Goal: Navigation & Orientation: Find specific page/section

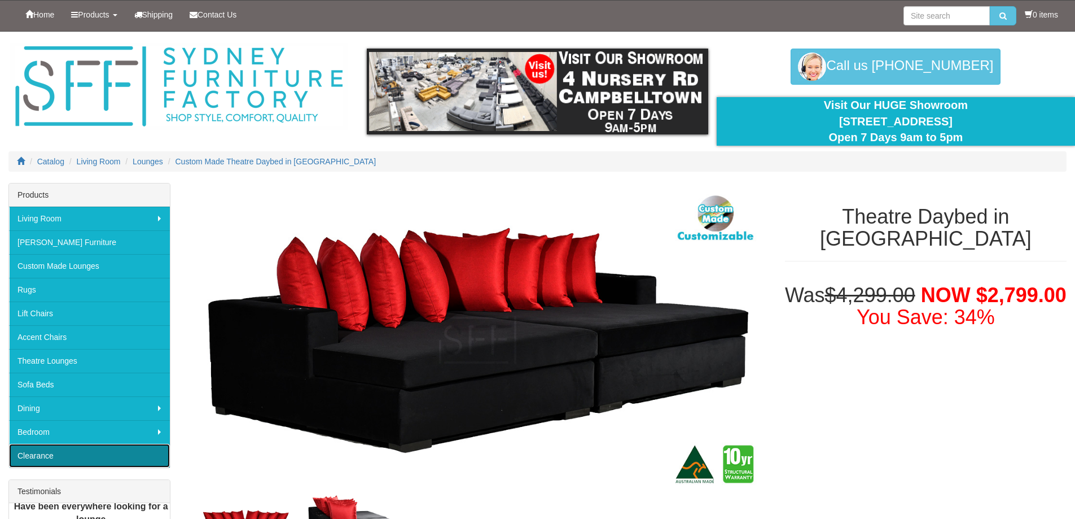
click at [45, 454] on link "Clearance" at bounding box center [89, 456] width 161 height 24
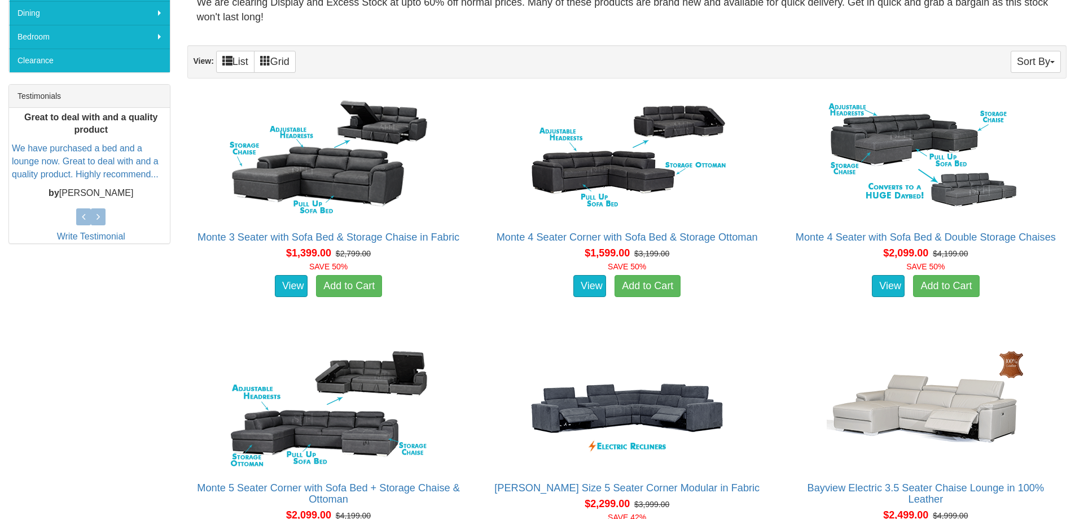
scroll to position [169, 0]
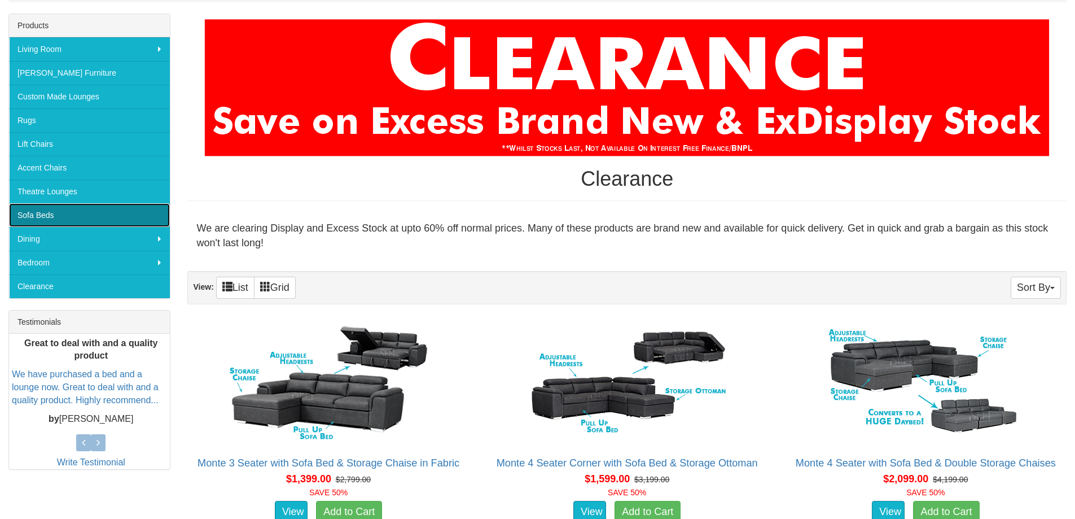
click at [48, 213] on link "Sofa Beds" at bounding box center [89, 215] width 161 height 24
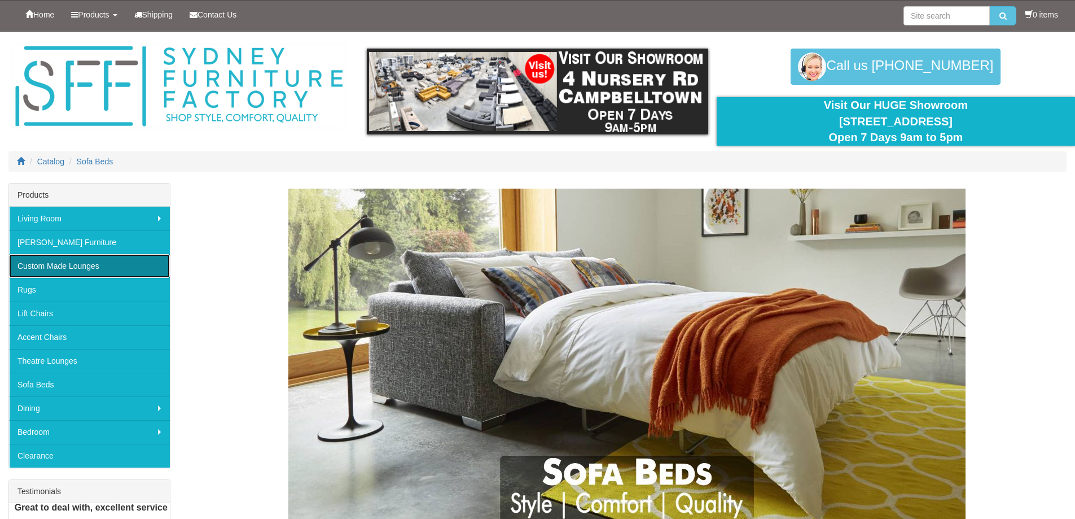
click at [104, 268] on link "Custom Made Lounges" at bounding box center [89, 266] width 161 height 24
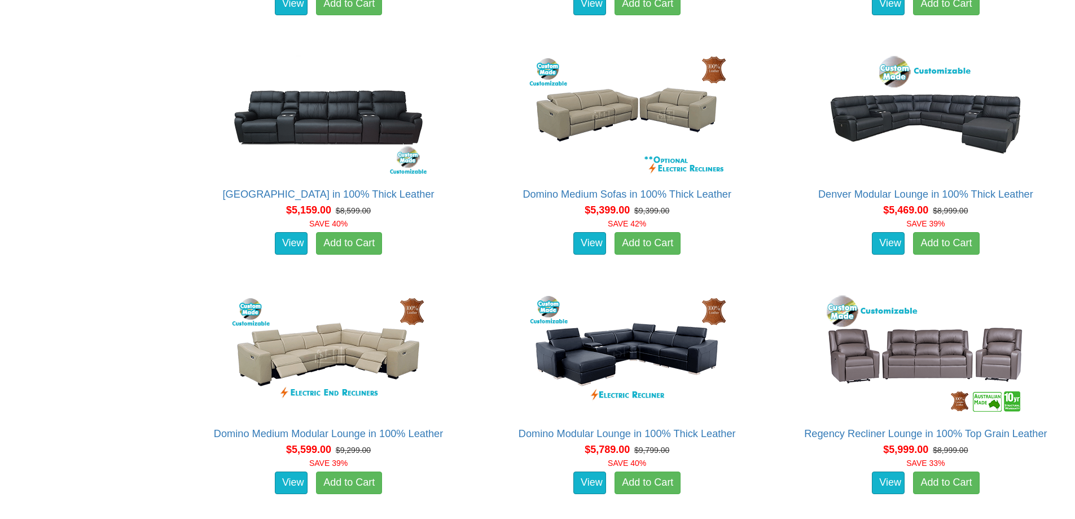
scroll to position [4838, 0]
